Goal: Task Accomplishment & Management: Use online tool/utility

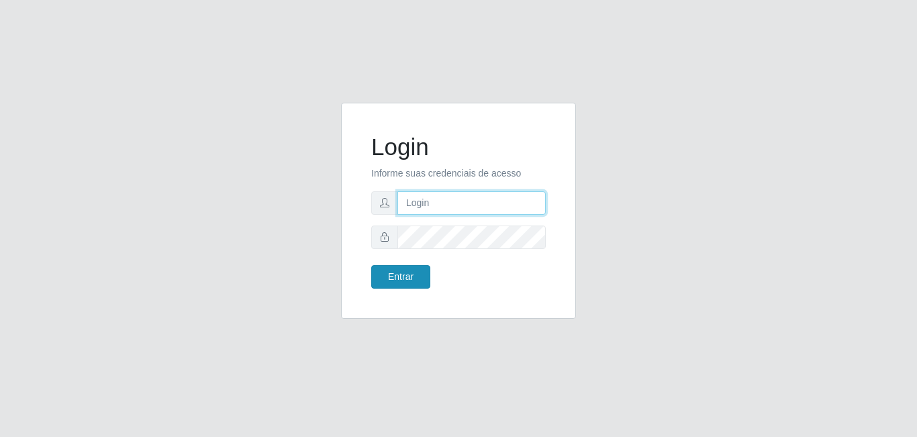
type input "[EMAIL_ADDRESS][DOMAIN_NAME]"
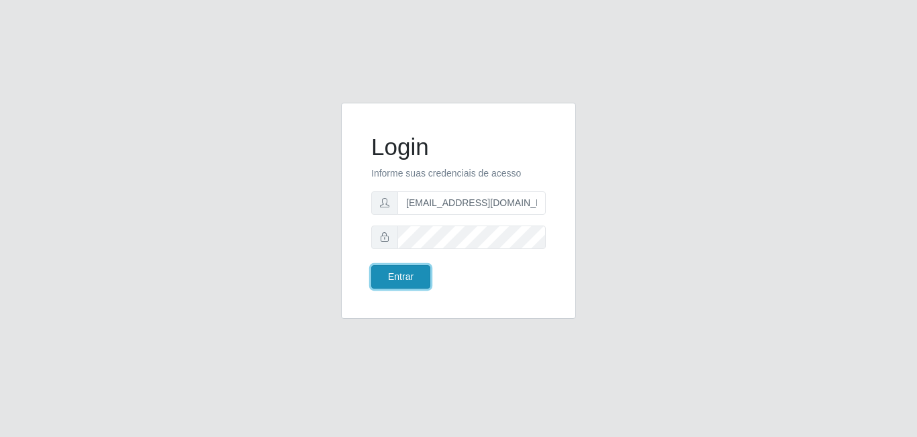
click at [420, 281] on button "Entrar" at bounding box center [400, 276] width 59 height 23
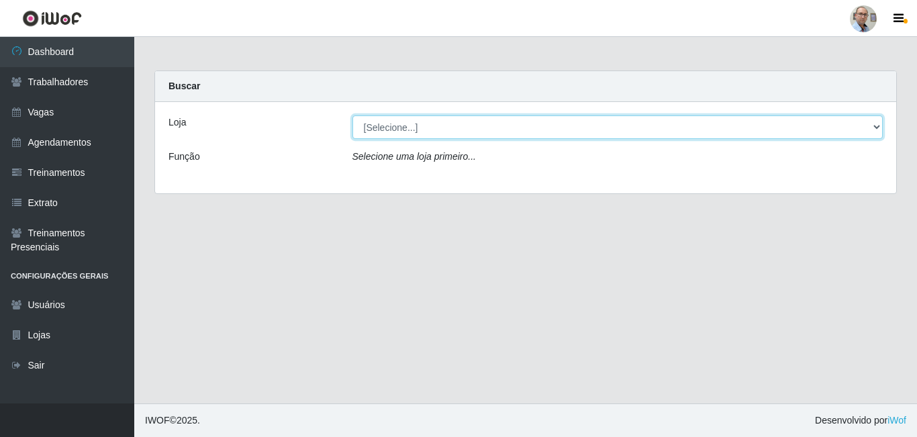
click at [877, 127] on select "[Selecione...] Mar Vermelho - Loja 04" at bounding box center [617, 126] width 531 height 23
select select "251"
click at [352, 115] on select "[Selecione...] Mar Vermelho - Loja 04" at bounding box center [617, 126] width 531 height 23
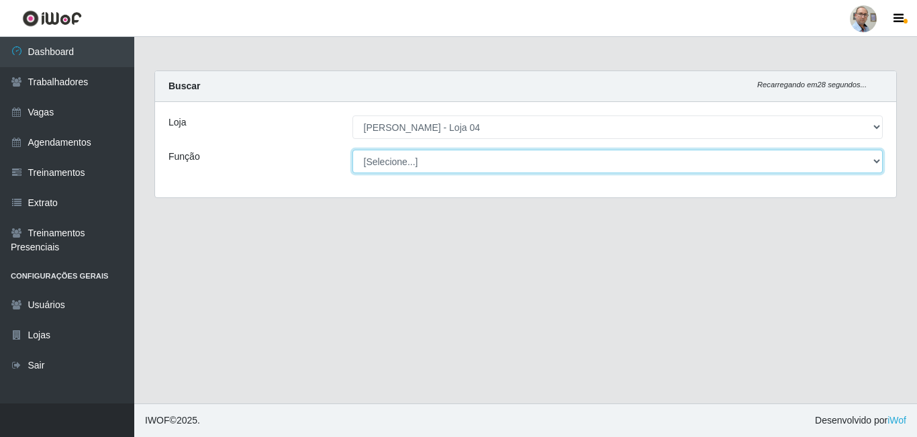
click at [879, 157] on select "[Selecione...] ASG ASG + ASG ++ Auxiliar de Depósito Auxiliar de Depósito + Aux…" at bounding box center [617, 161] width 531 height 23
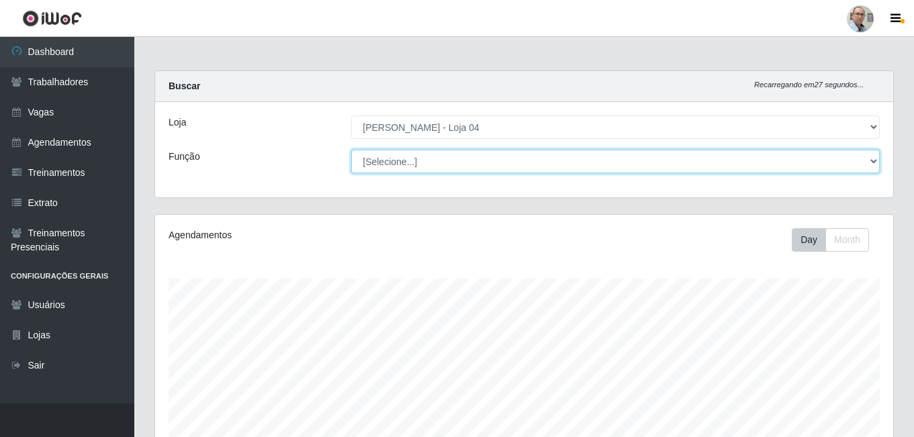
scroll to position [279, 738]
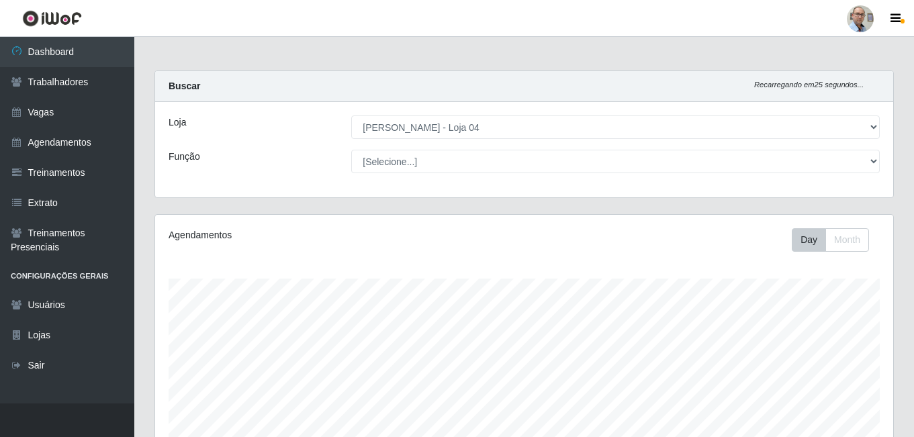
click at [297, 159] on div "Função" at bounding box center [249, 161] width 183 height 23
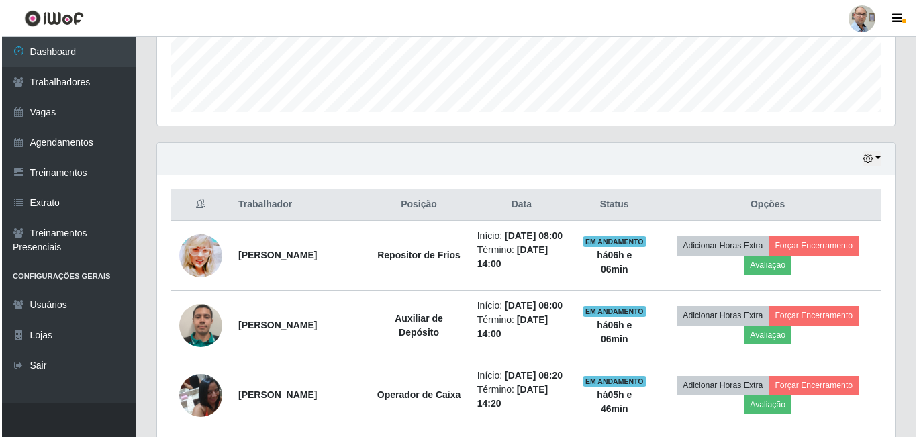
scroll to position [403, 0]
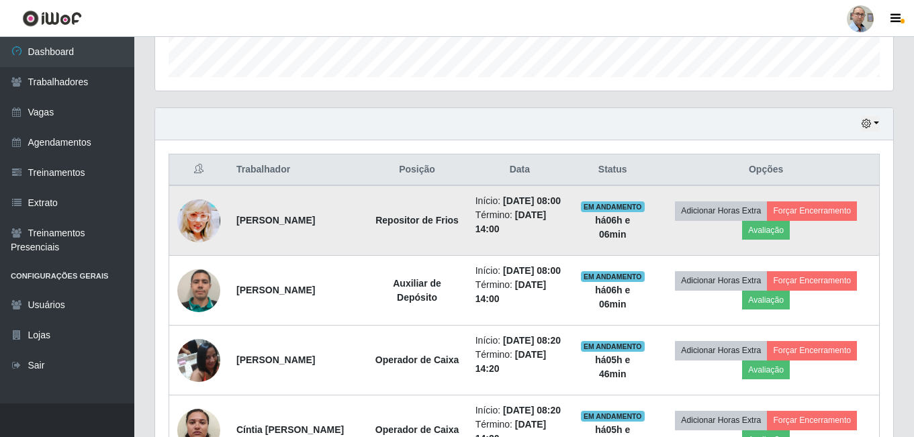
click at [203, 228] on img at bounding box center [198, 220] width 43 height 60
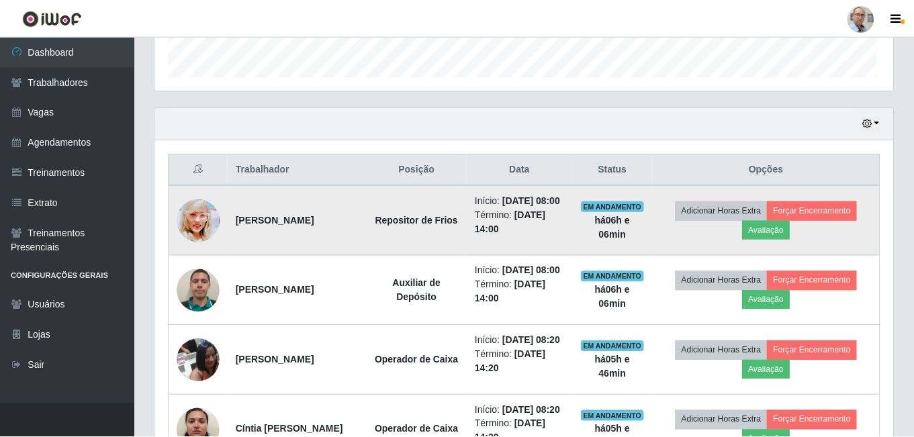
scroll to position [279, 731]
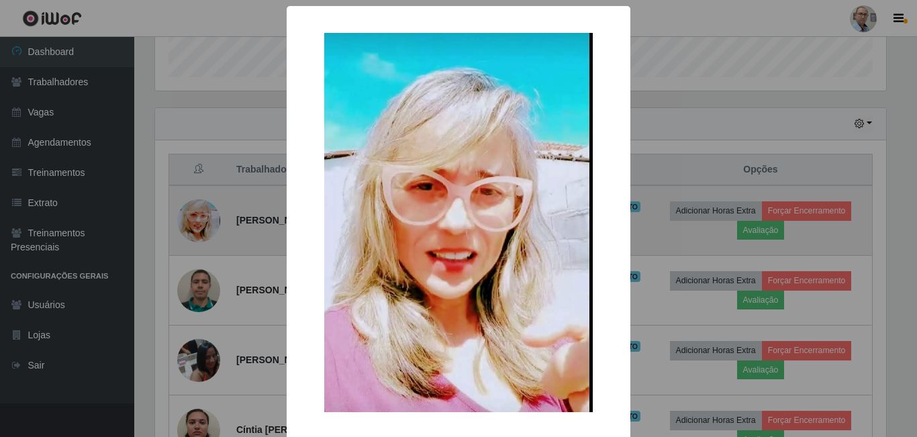
click at [203, 228] on div "× OK Cancel" at bounding box center [458, 218] width 917 height 437
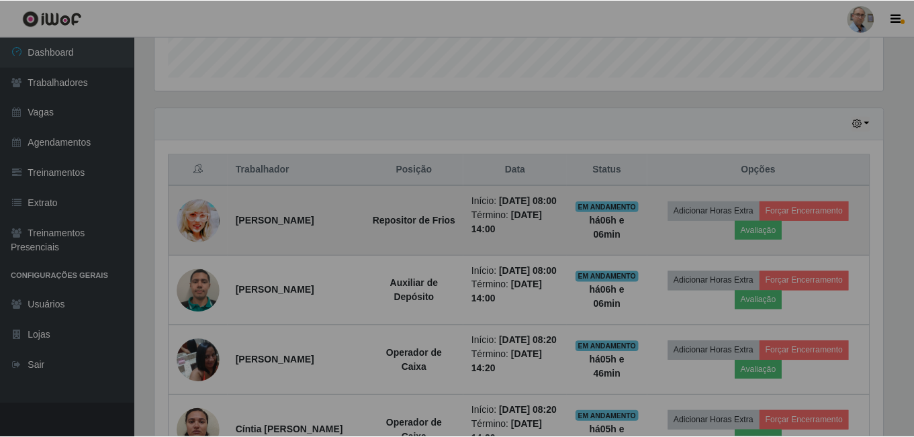
scroll to position [279, 738]
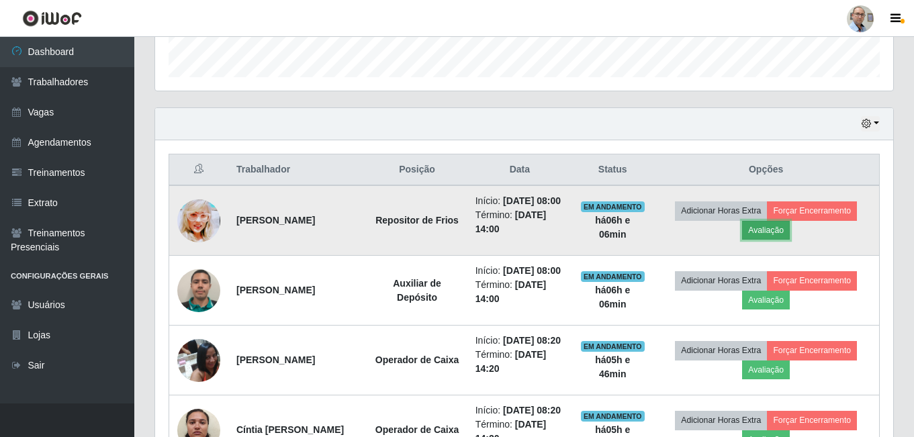
click at [783, 238] on button "Avaliação" at bounding box center [766, 230] width 48 height 19
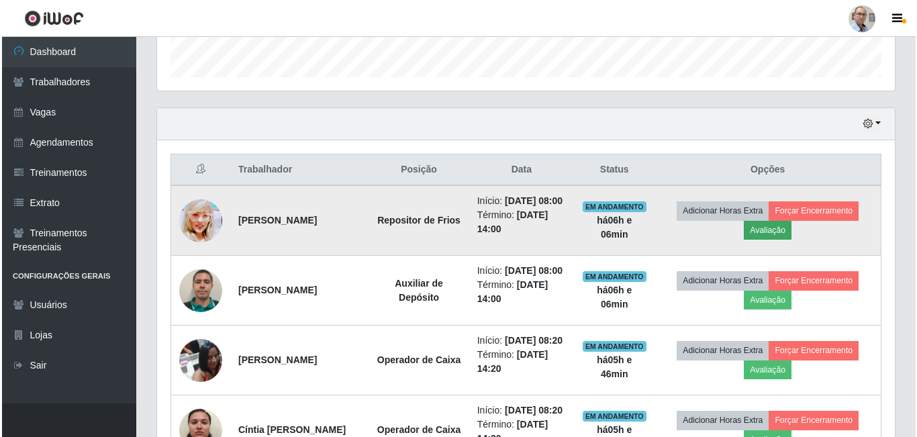
scroll to position [279, 731]
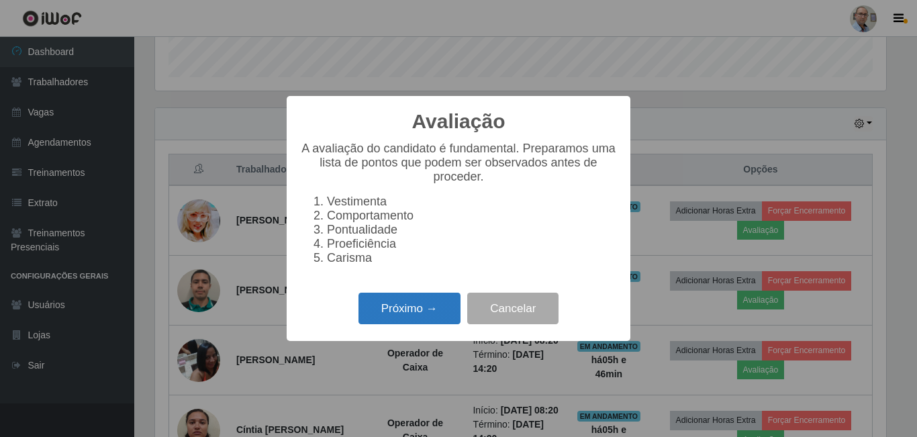
click at [406, 318] on button "Próximo →" at bounding box center [409, 309] width 102 height 32
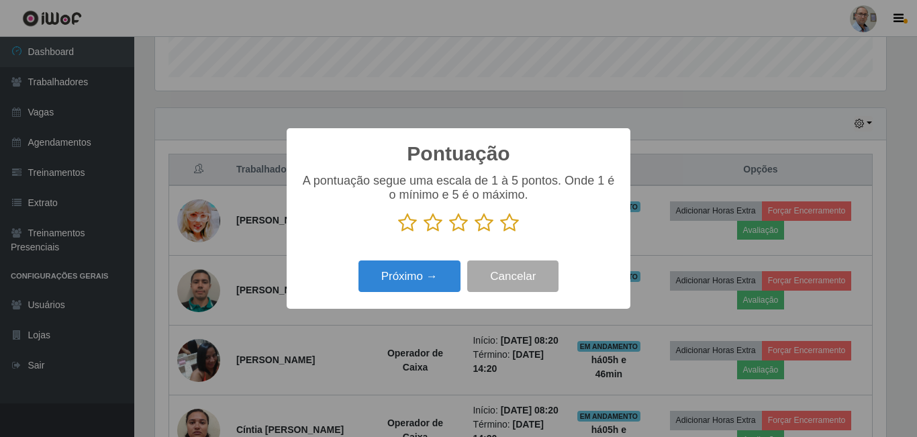
scroll to position [671010, 670557]
click at [509, 225] on icon at bounding box center [509, 223] width 19 height 20
click at [500, 233] on input "radio" at bounding box center [500, 233] width 0 height 0
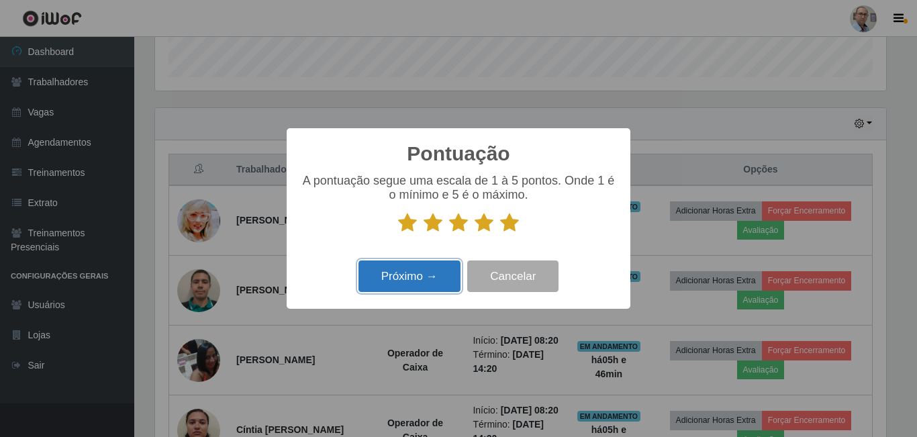
click at [414, 281] on button "Próximo →" at bounding box center [409, 276] width 102 height 32
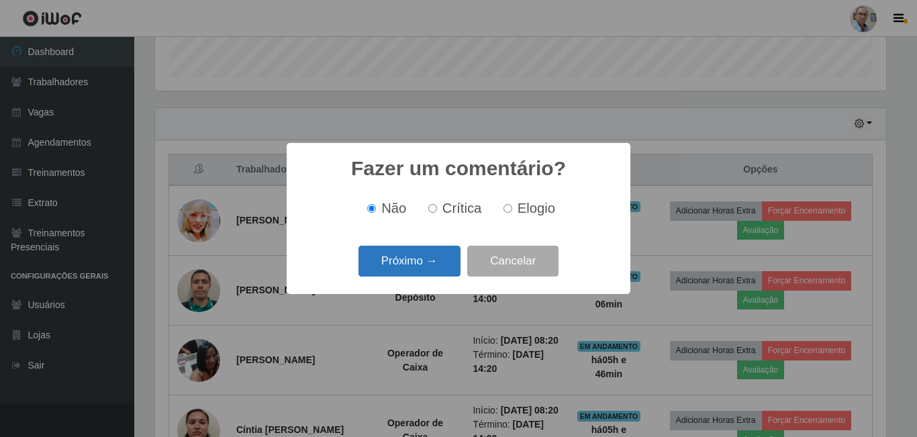
click at [422, 264] on button "Próximo →" at bounding box center [409, 262] width 102 height 32
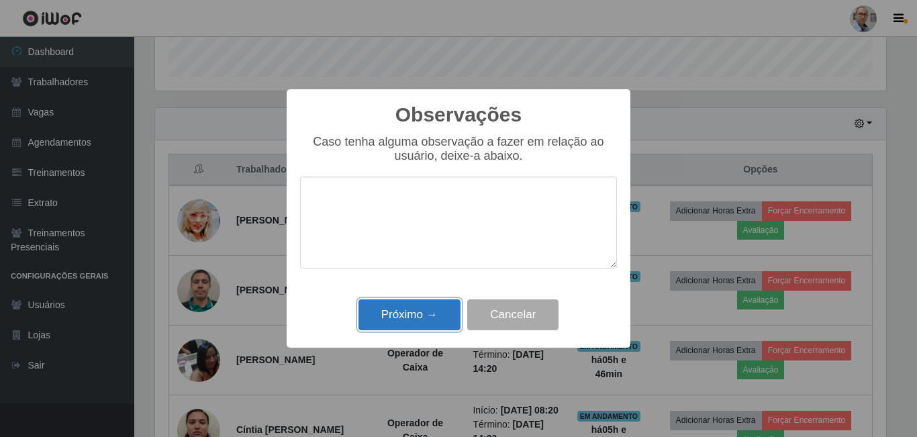
click at [430, 308] on button "Próximo →" at bounding box center [409, 315] width 102 height 32
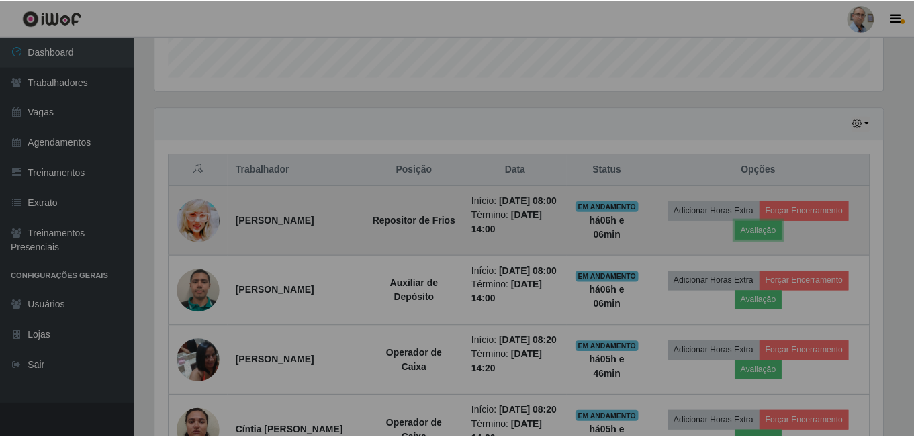
scroll to position [279, 738]
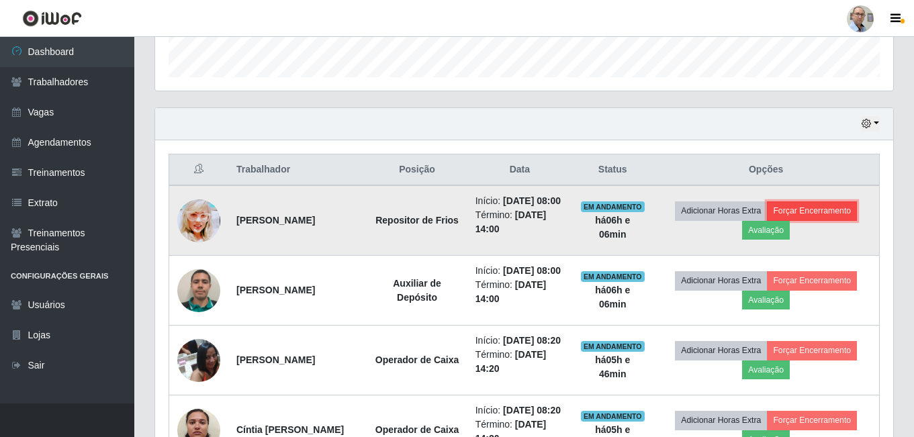
click at [808, 219] on button "Forçar Encerramento" at bounding box center [812, 210] width 90 height 19
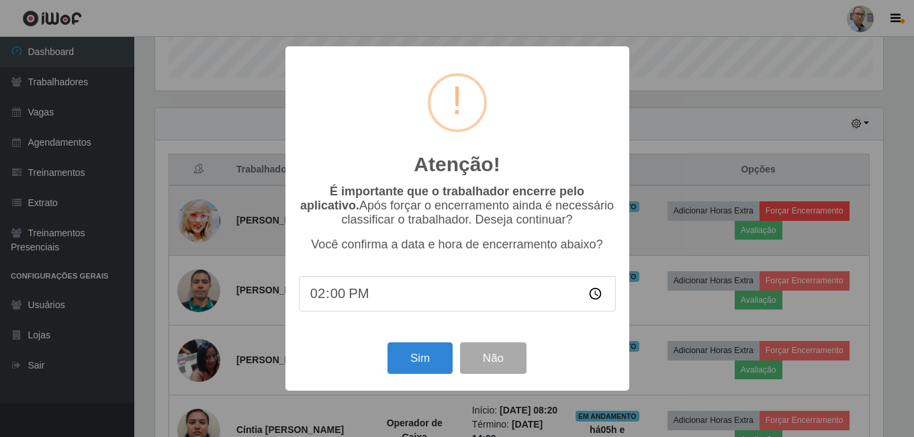
scroll to position [279, 731]
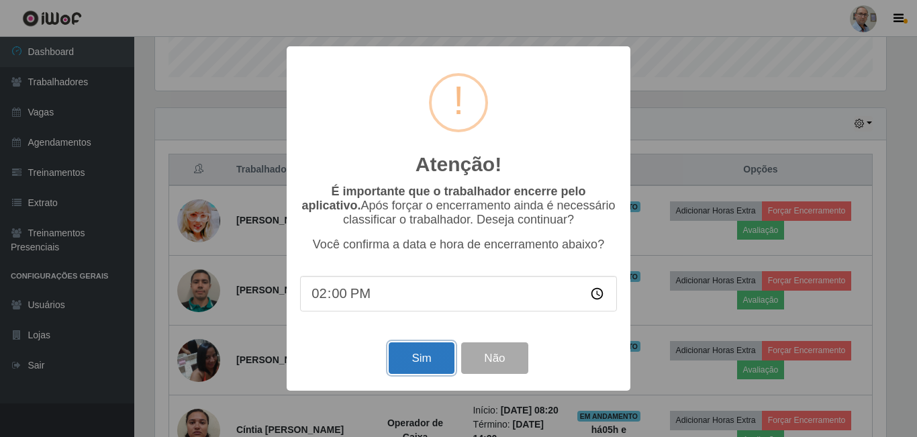
click at [403, 366] on button "Sim" at bounding box center [421, 358] width 65 height 32
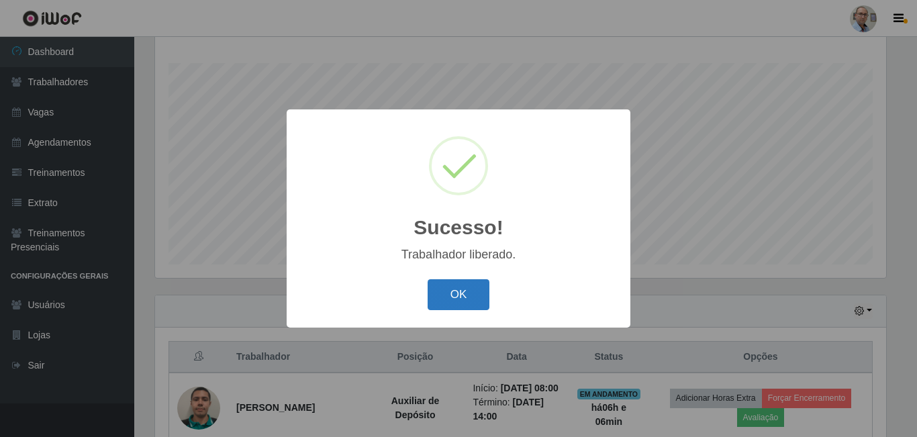
click at [447, 294] on button "OK" at bounding box center [459, 295] width 62 height 32
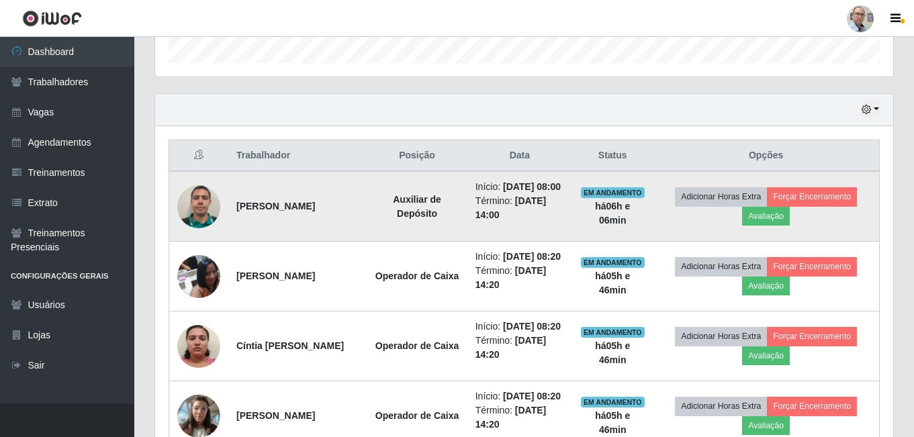
scroll to position [350, 0]
